Goal: Information Seeking & Learning: Check status

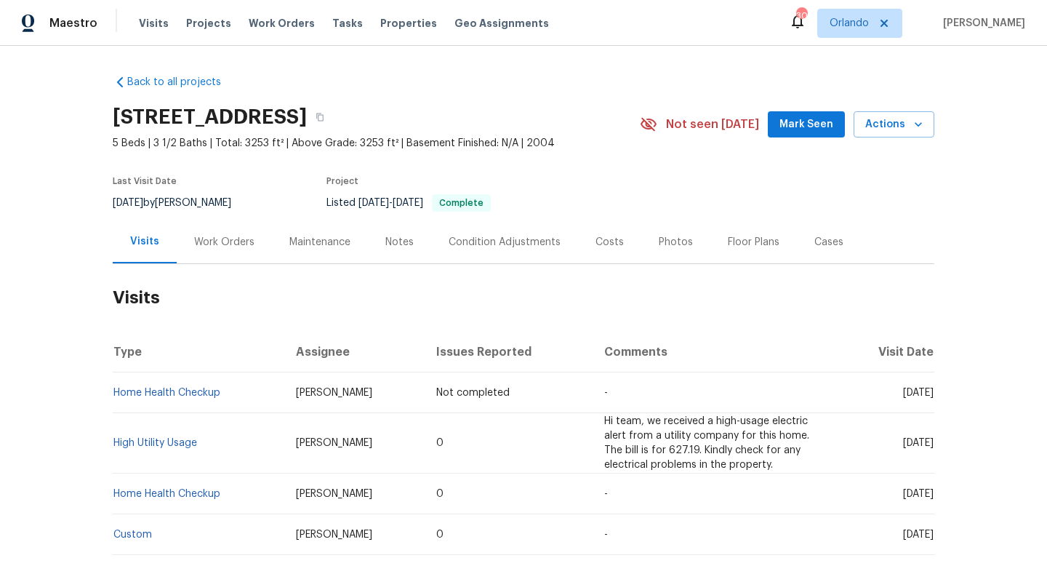
click at [228, 245] on div "Work Orders" at bounding box center [224, 242] width 60 height 15
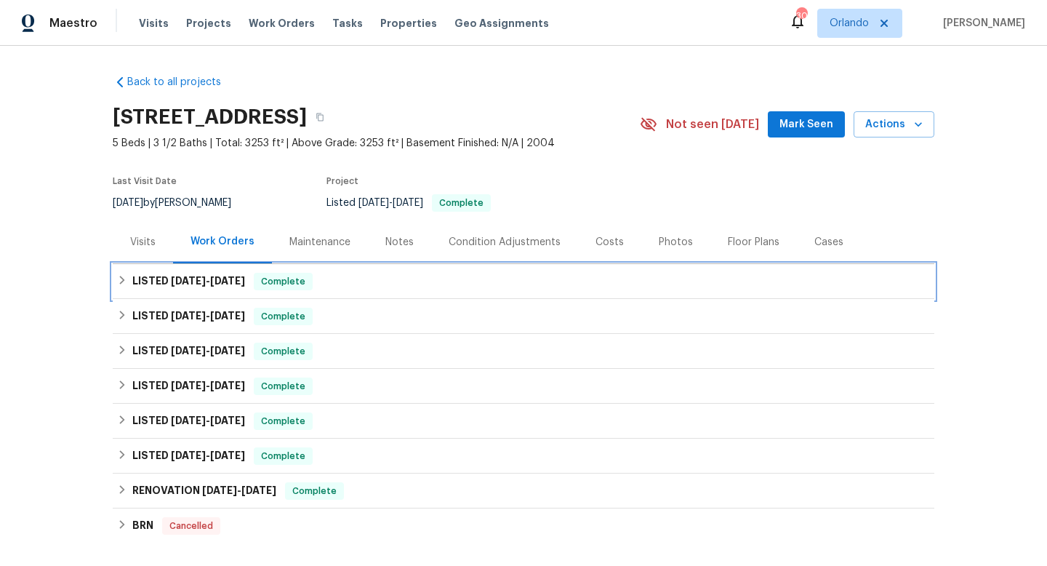
click at [213, 272] on div "LISTED [DATE] - [DATE] Complete" at bounding box center [524, 281] width 822 height 35
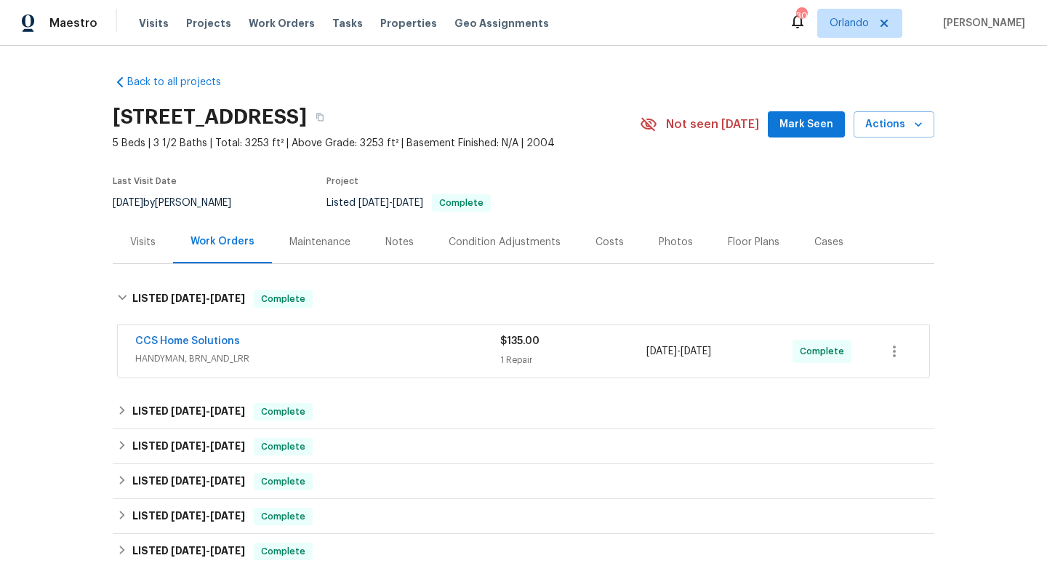
click at [329, 333] on div "CCS Home Solutions HANDYMAN, BRN_AND_LRR $135.00 1 Repair [DATE] - [DATE] Compl…" at bounding box center [524, 351] width 812 height 52
click at [335, 347] on div "CCS Home Solutions" at bounding box center [317, 342] width 365 height 17
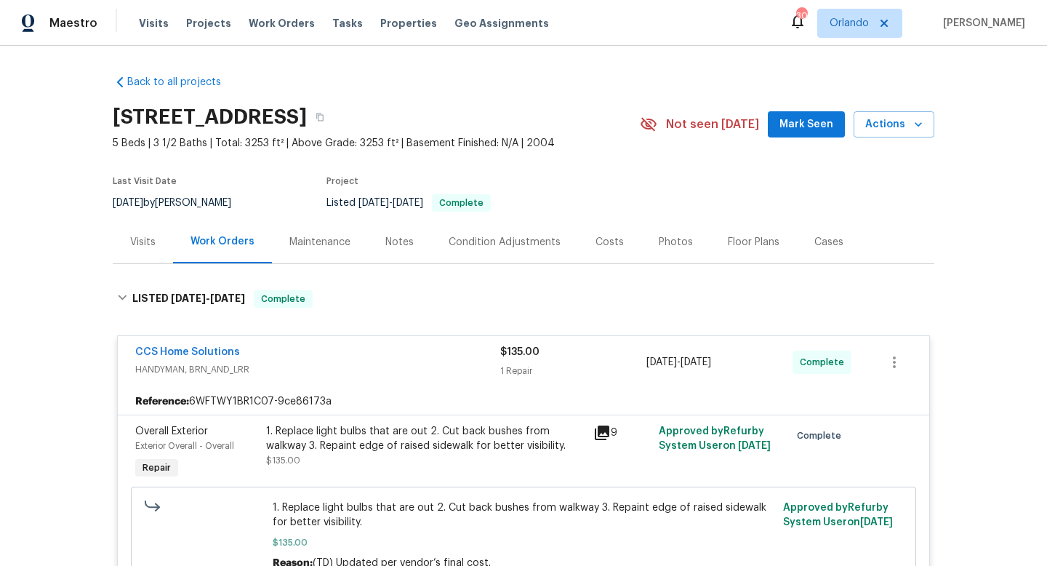
click at [833, 241] on div "Cases" at bounding box center [829, 242] width 29 height 15
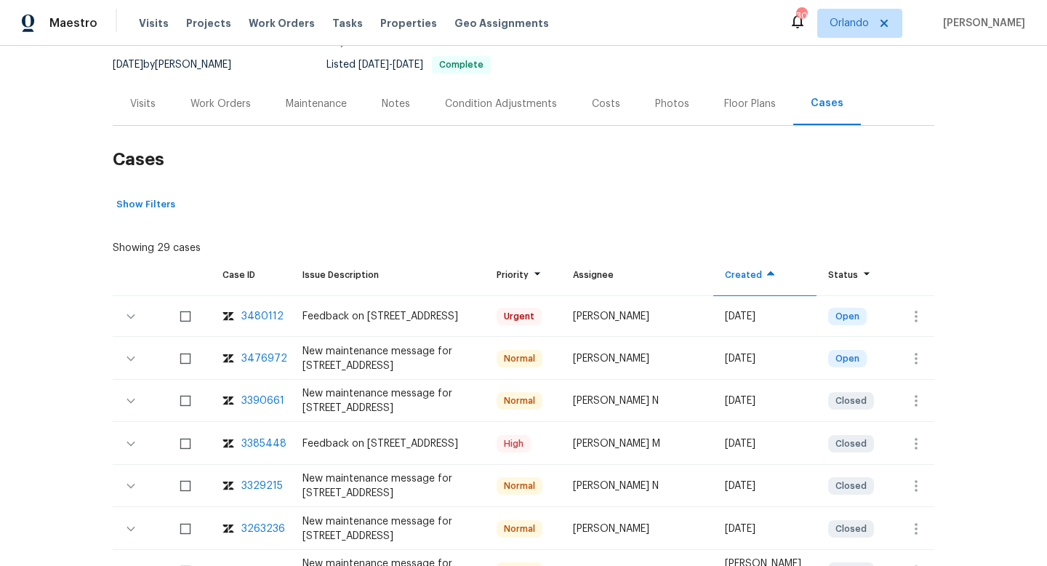
scroll to position [127, 0]
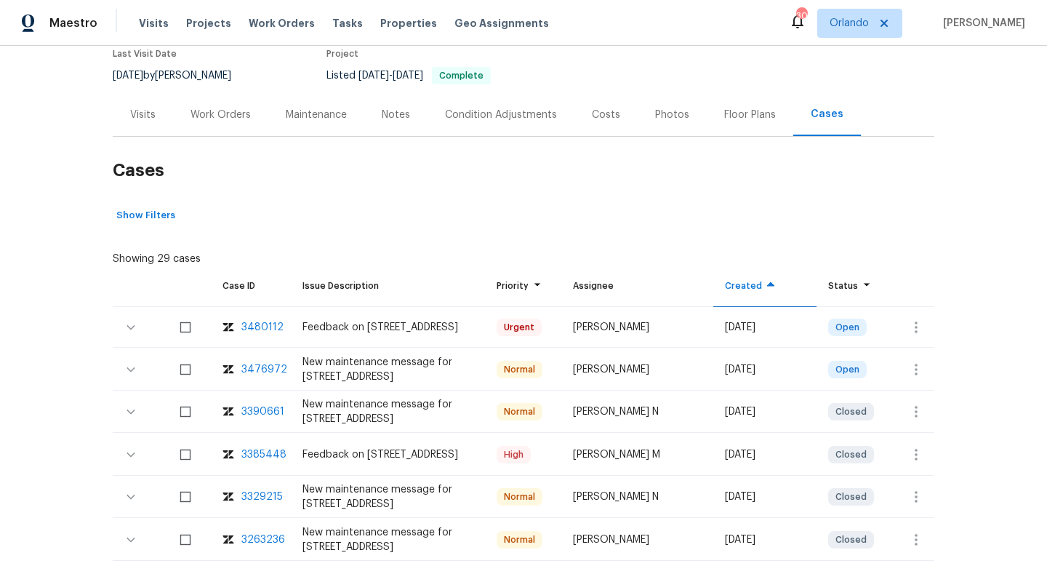
click at [246, 120] on div "Work Orders" at bounding box center [221, 115] width 60 height 15
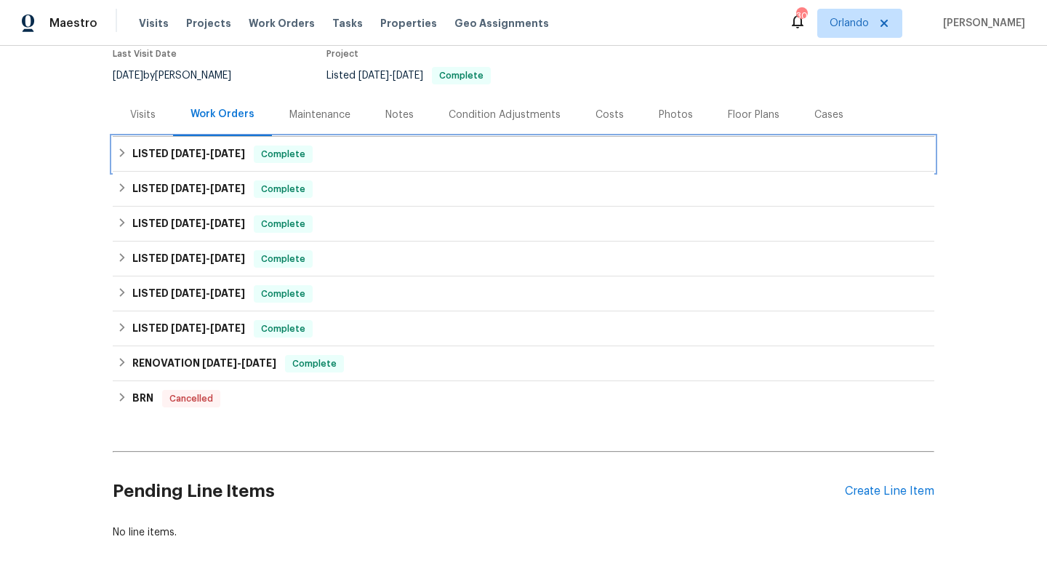
click at [199, 151] on span "[DATE]" at bounding box center [188, 153] width 35 height 10
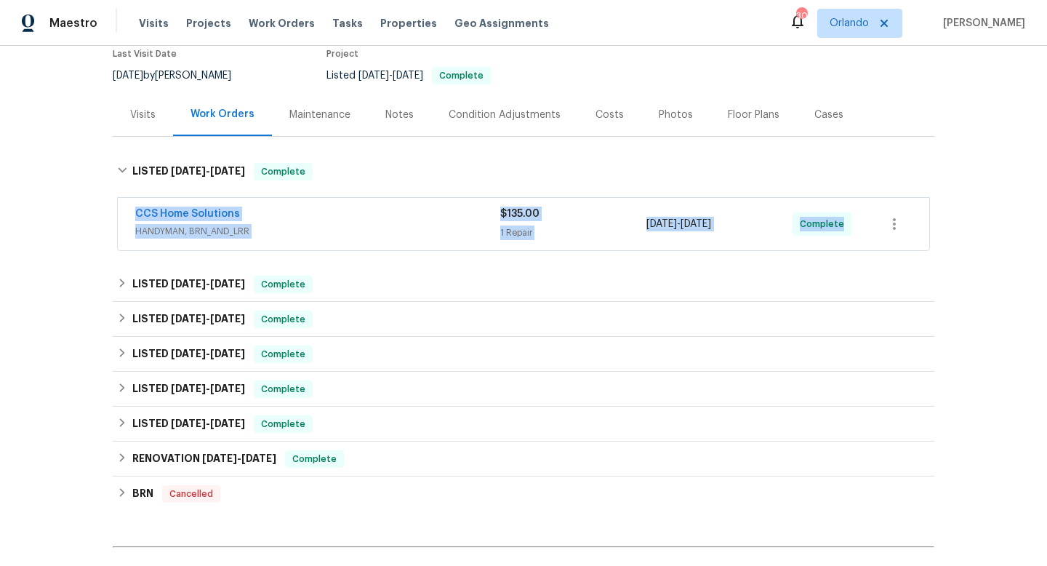
drag, startPoint x: 124, startPoint y: 203, endPoint x: 824, endPoint y: 232, distance: 701.0
click at [824, 232] on div "CCS Home Solutions HANDYMAN, BRN_AND_LRR $135.00 1 Repair [DATE] - [DATE] Compl…" at bounding box center [524, 224] width 812 height 52
copy div "CCS Home Solutions HANDYMAN, BRN_AND_LRR $135.00 1 Repair [DATE] - [DATE] Compl…"
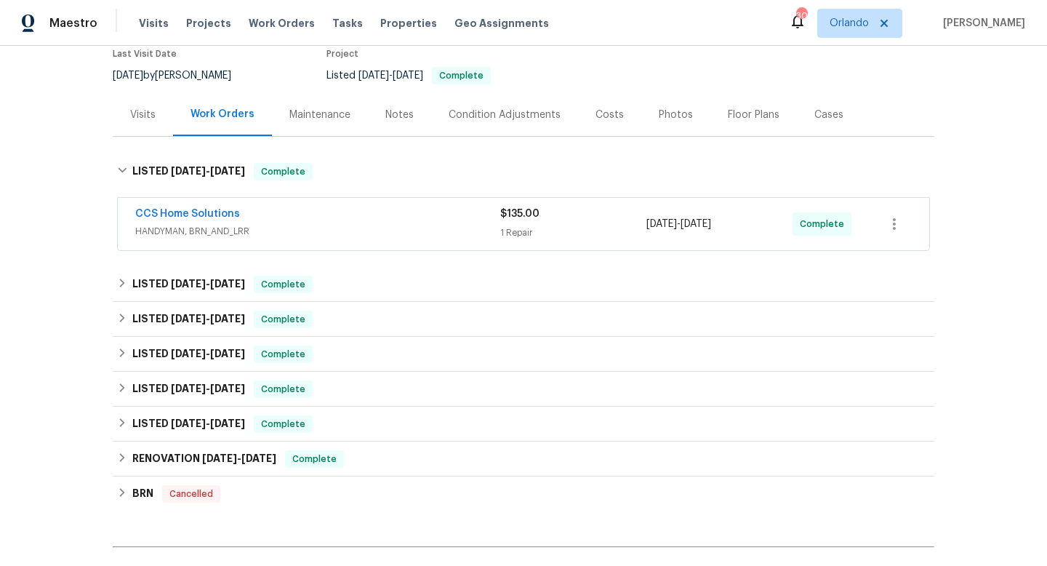
click at [956, 95] on div "Back to all projects [STREET_ADDRESS] 5 Beds | 3 1/2 Baths | Total: 3253 ft² | …" at bounding box center [523, 306] width 1047 height 520
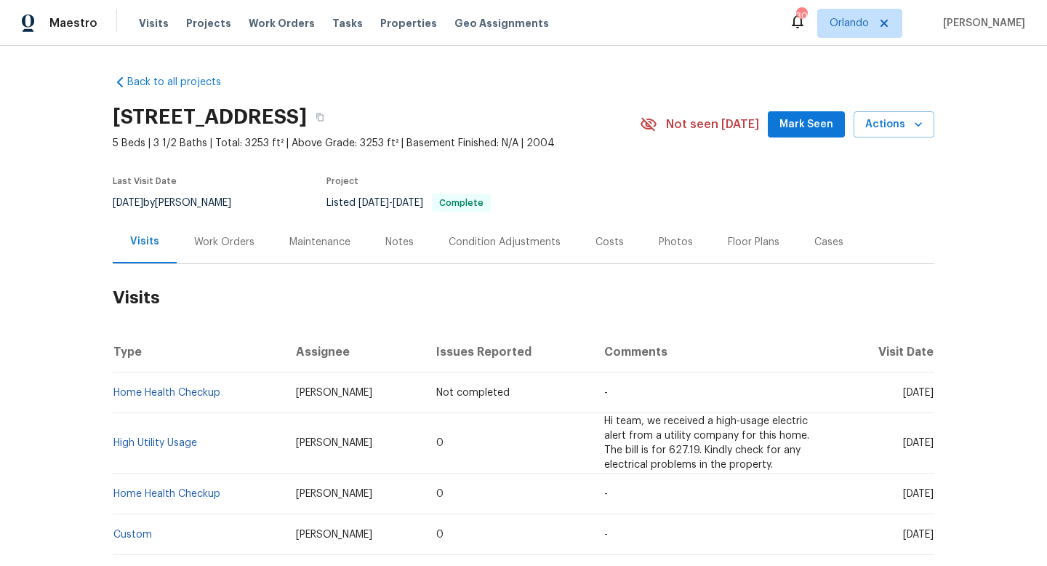
click at [232, 233] on div "Work Orders" at bounding box center [224, 241] width 95 height 43
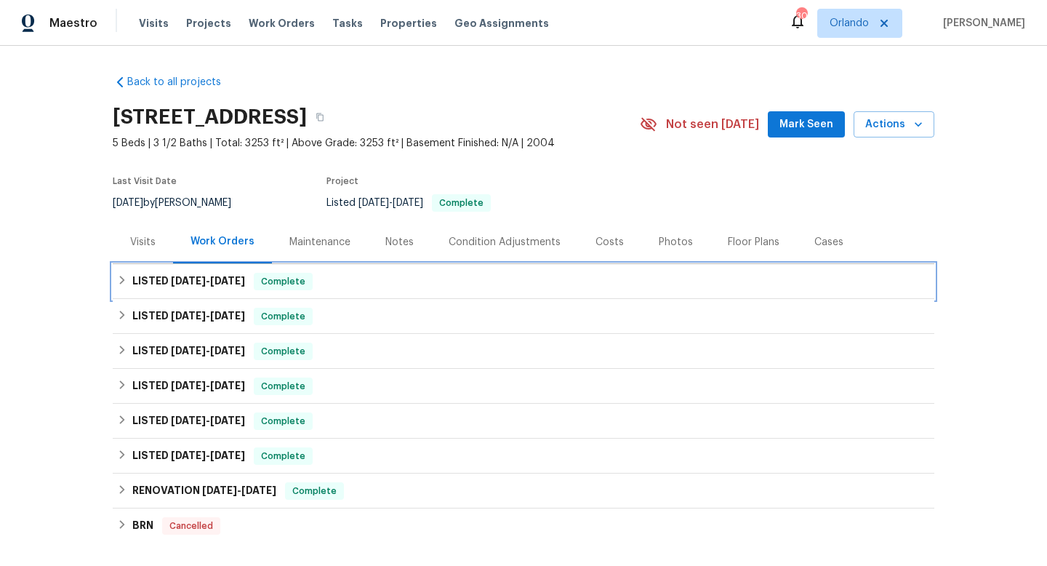
click at [228, 279] on span "[DATE]" at bounding box center [227, 281] width 35 height 10
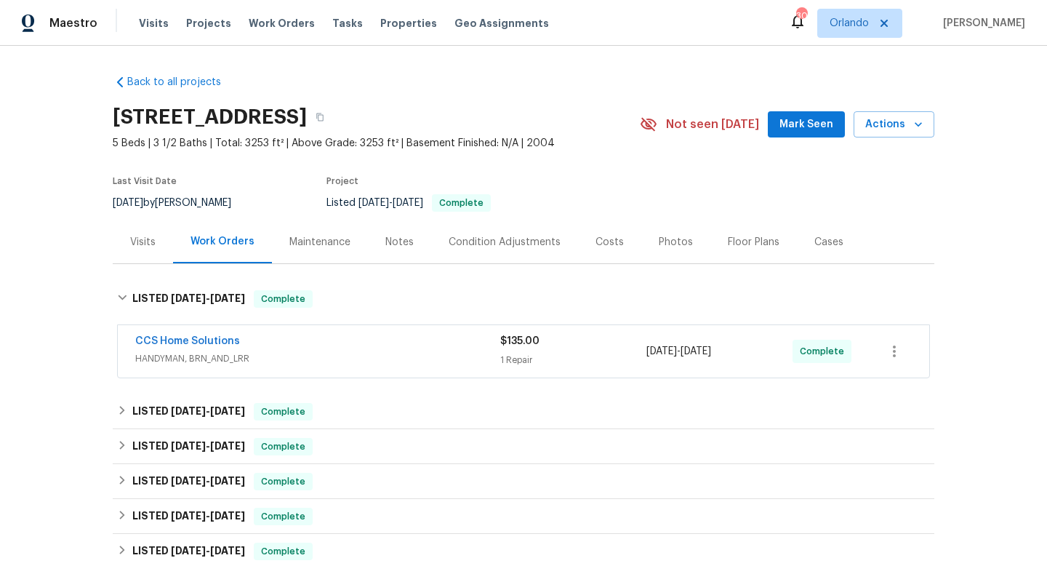
click at [319, 335] on div "CCS Home Solutions" at bounding box center [317, 342] width 365 height 17
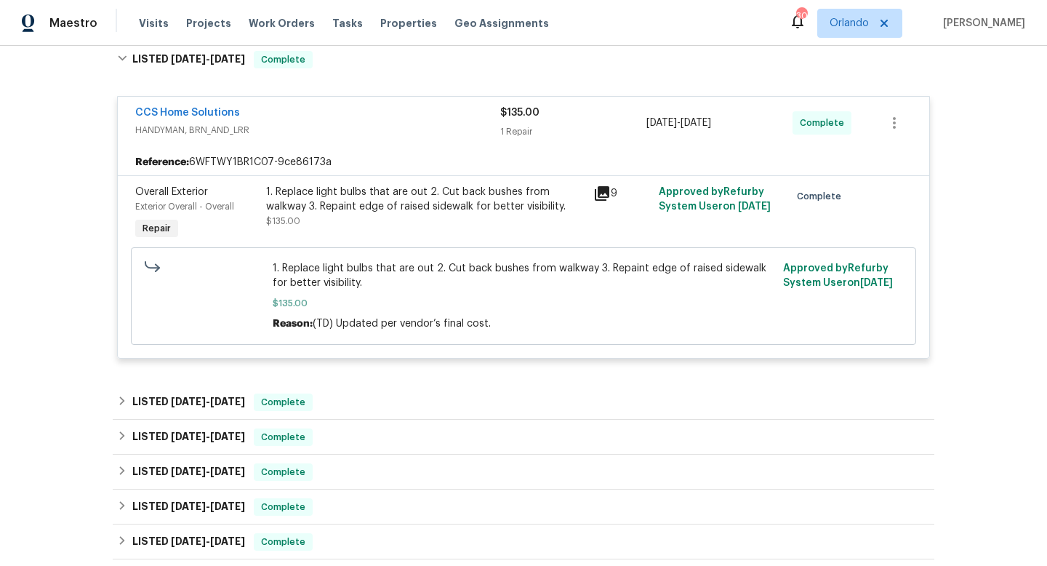
scroll to position [252, 0]
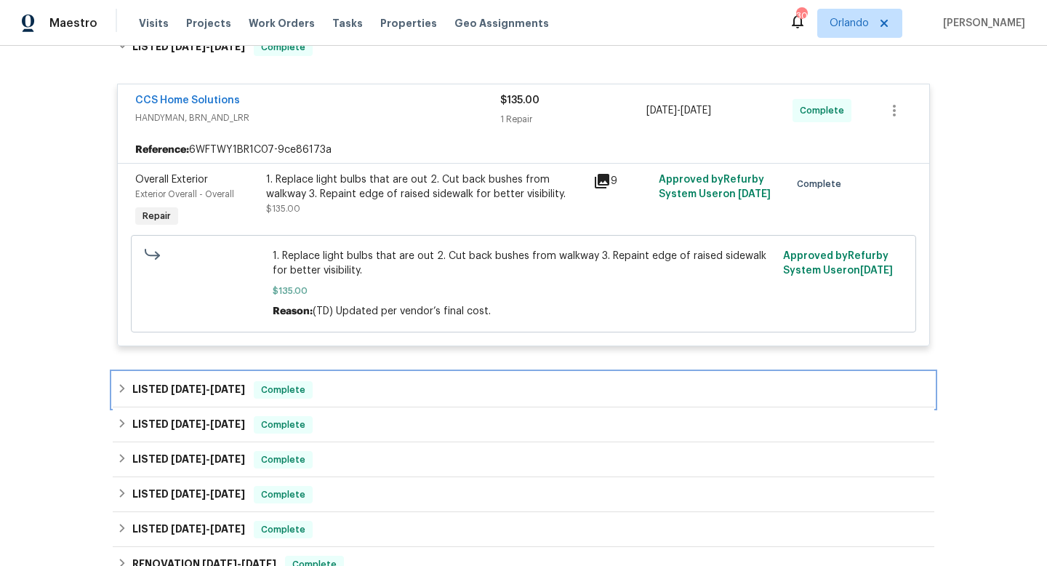
click at [321, 396] on div "LISTED 8/21/25 - 8/26/25 Complete" at bounding box center [523, 389] width 813 height 17
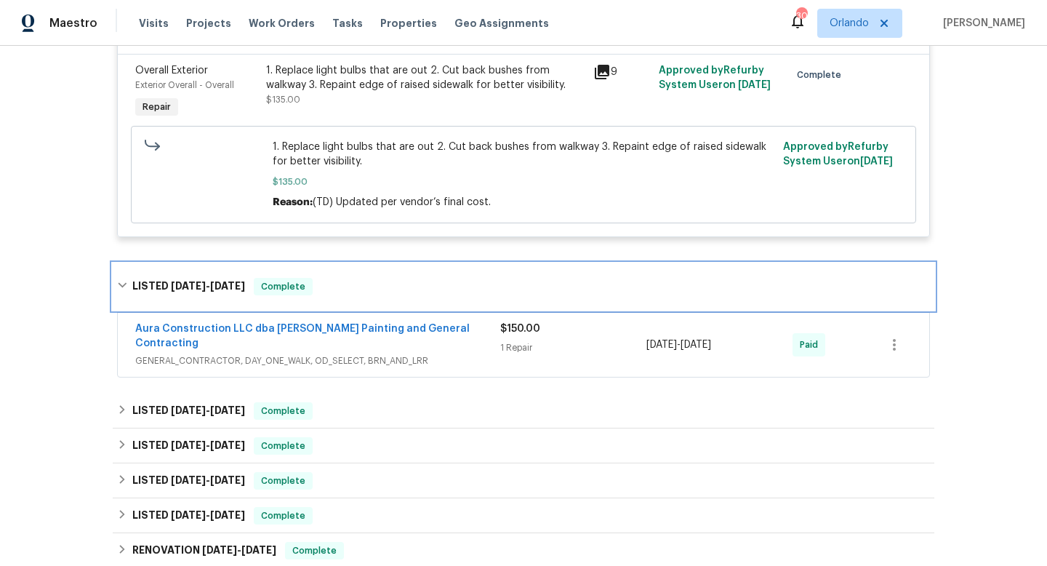
scroll to position [398, 0]
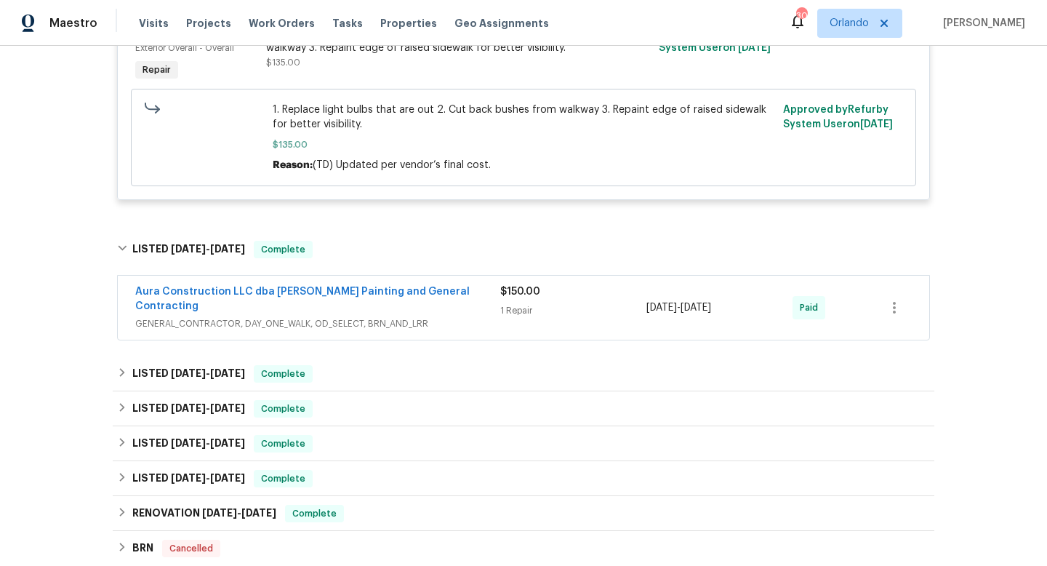
click at [450, 316] on span "GENERAL_CONTRACTOR, DAY_ONE_WALK, OD_SELECT, BRN_AND_LRR" at bounding box center [317, 323] width 365 height 15
